Goal: Check status

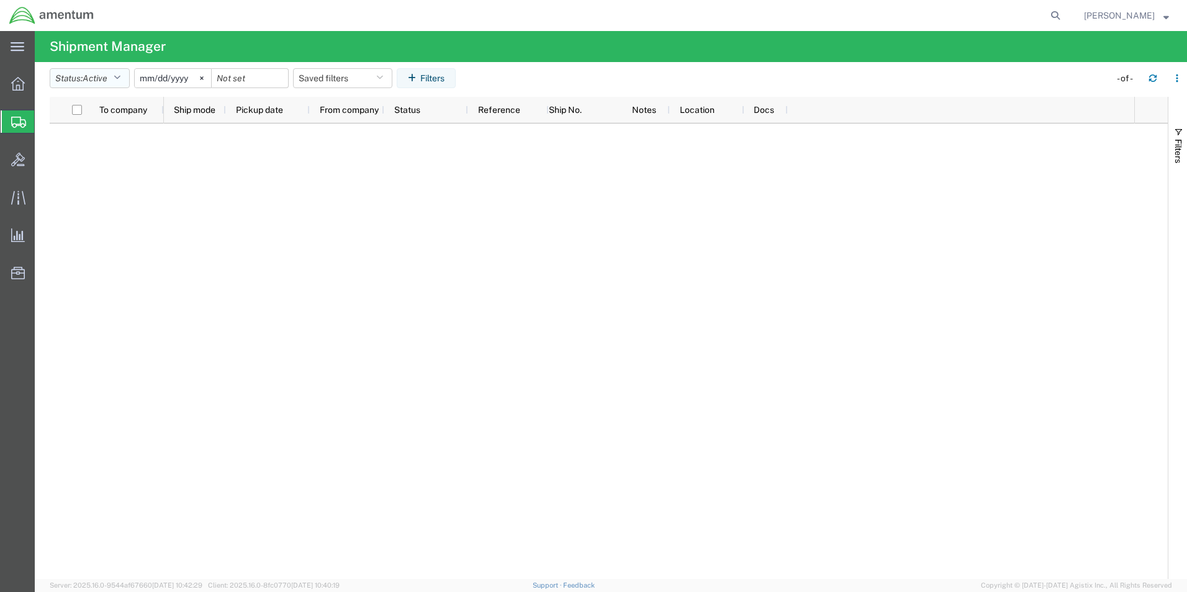
click at [119, 74] on icon "button" at bounding box center [117, 78] width 7 height 9
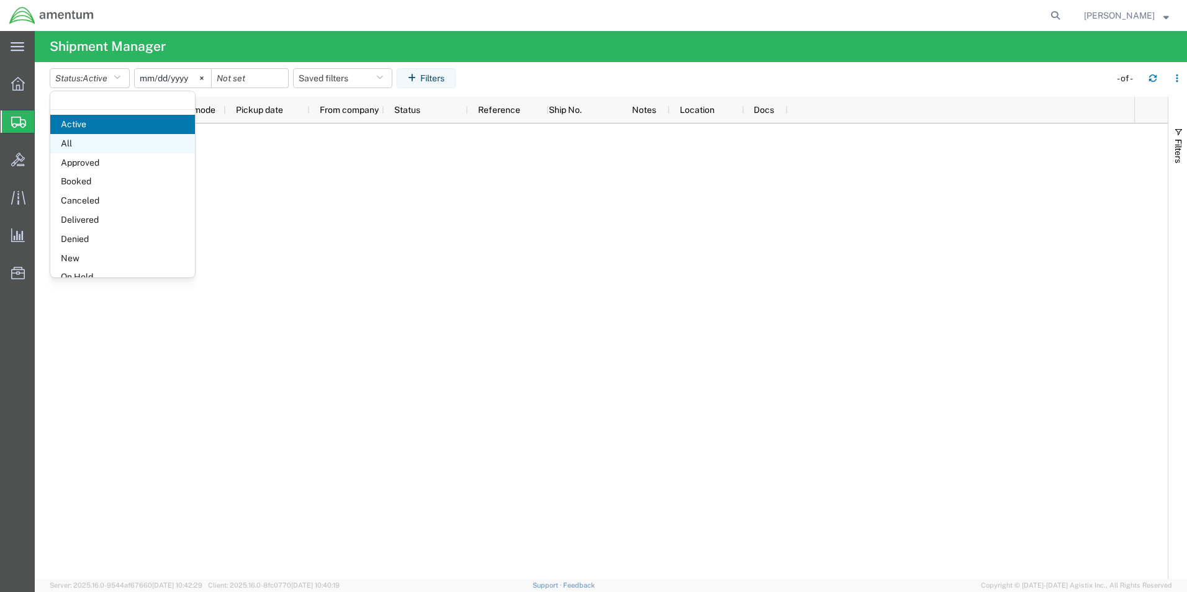
click at [74, 146] on span "All" at bounding box center [122, 143] width 145 height 19
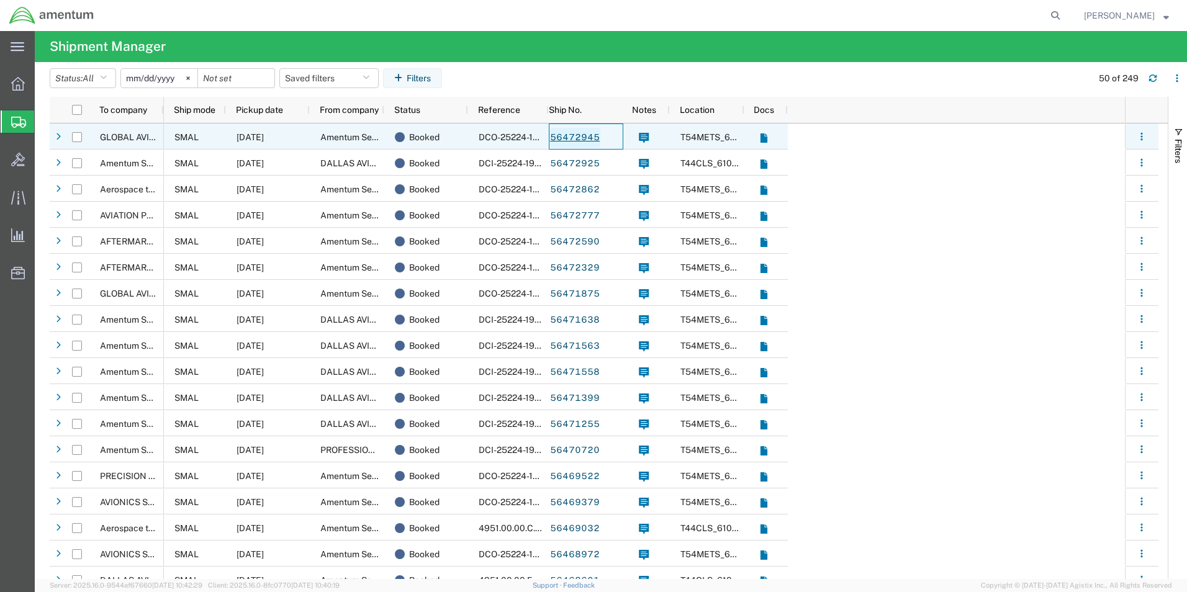
click at [575, 137] on link "56472945" at bounding box center [574, 138] width 51 height 20
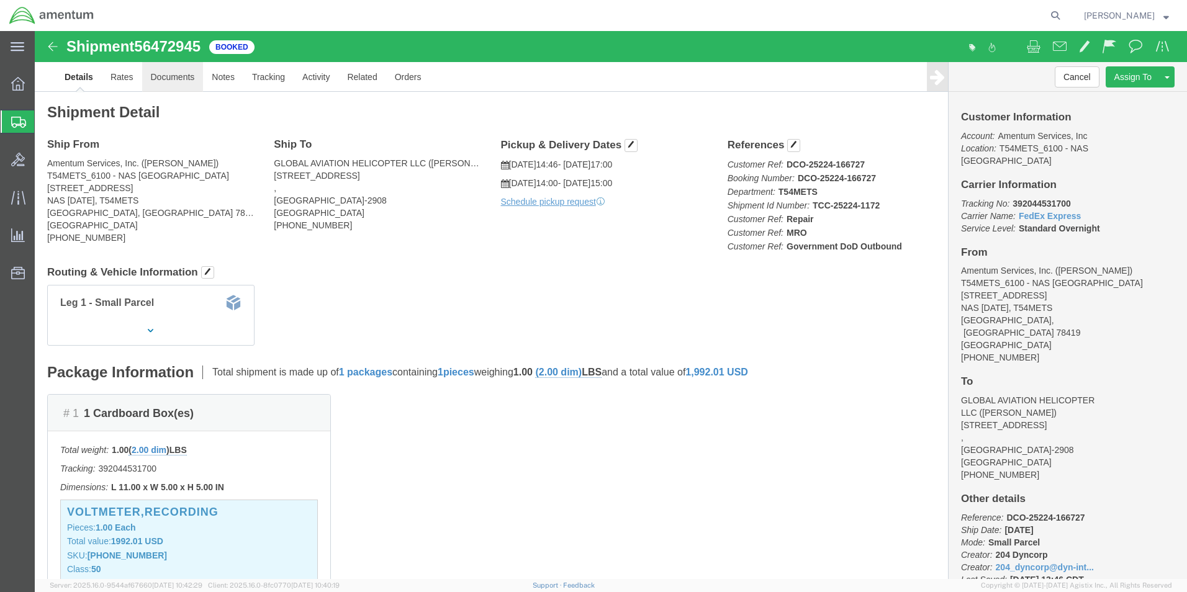
click link "Documents"
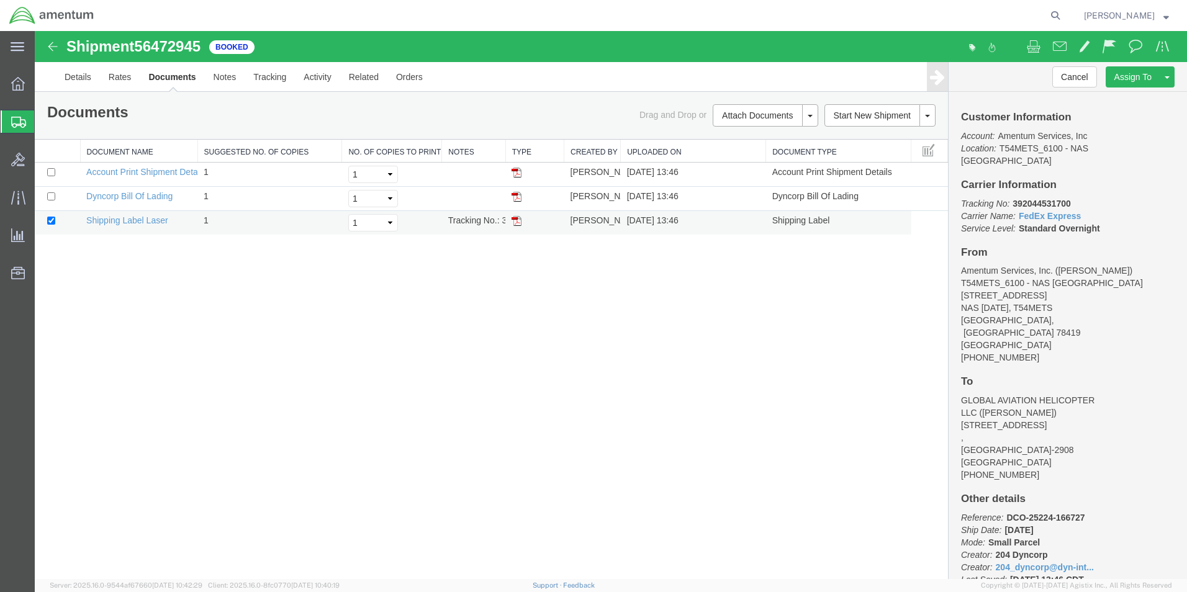
click at [513, 222] on img at bounding box center [516, 221] width 10 height 10
click at [512, 222] on img at bounding box center [516, 221] width 10 height 10
